Goal: Entertainment & Leisure: Consume media (video, audio)

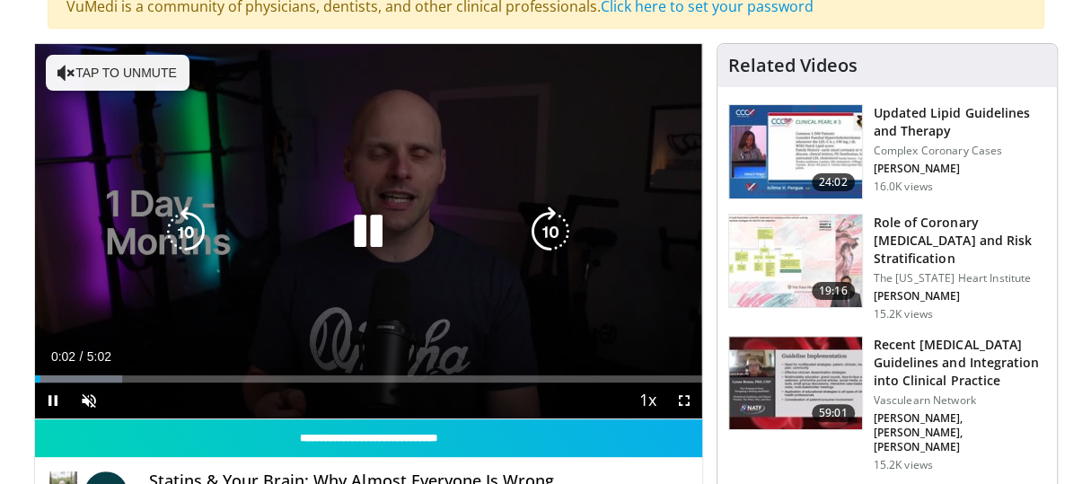
scroll to position [180, 0]
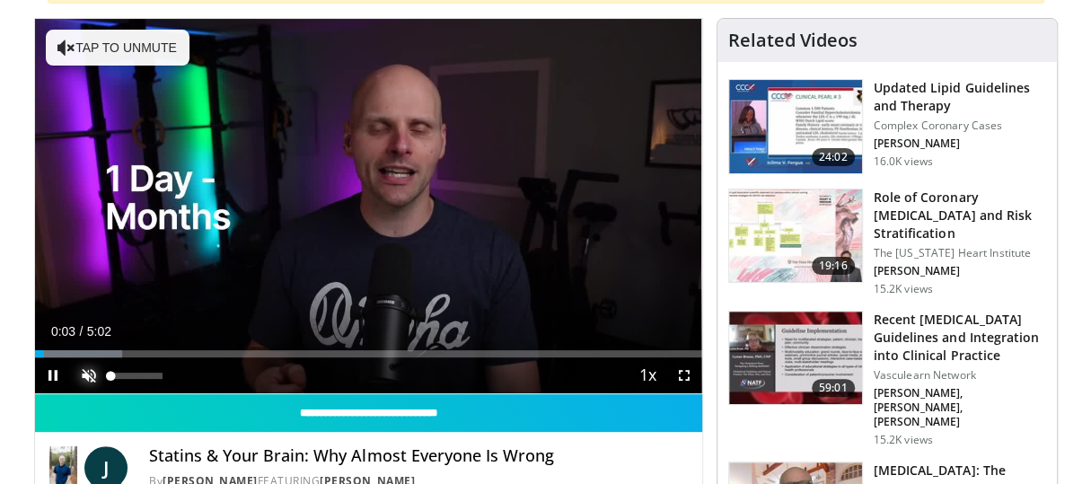
click at [79, 368] on span "Video Player" at bounding box center [89, 375] width 36 height 36
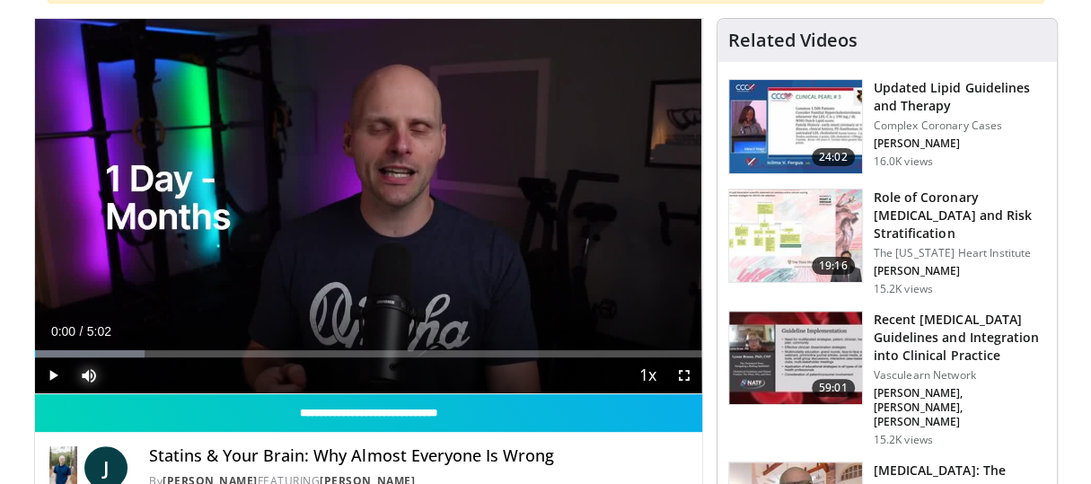
drag, startPoint x: 44, startPoint y: 355, endPoint x: 34, endPoint y: 356, distance: 10.0
click at [35, 357] on div "Current Time 0:00 / Duration 5:02 Play Skip Backward Skip Forward Mute 0% Loade…" at bounding box center [368, 375] width 667 height 36
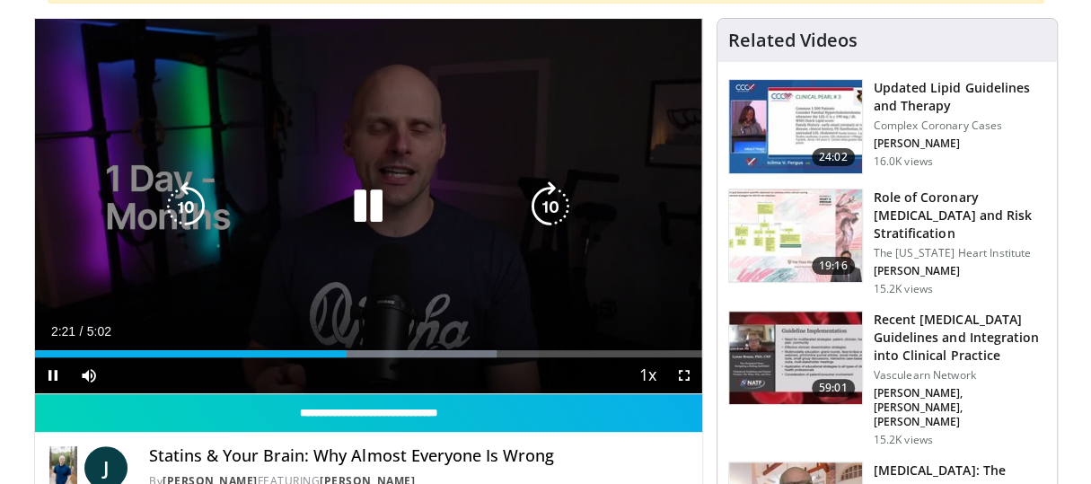
click at [373, 123] on div "10 seconds Tap to unmute" at bounding box center [368, 206] width 667 height 374
